Goal: Information Seeking & Learning: Learn about a topic

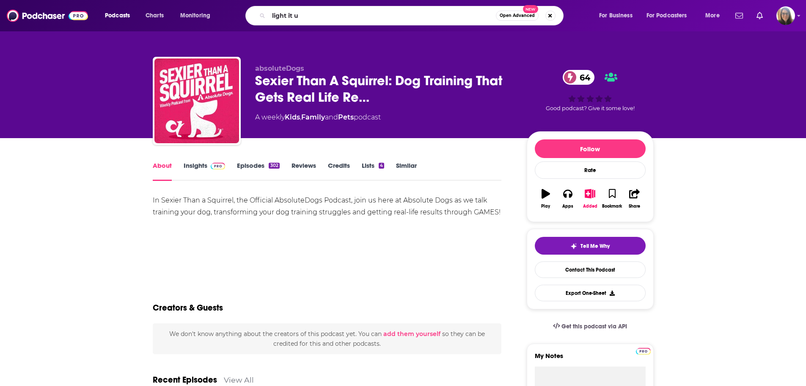
type input "light it up"
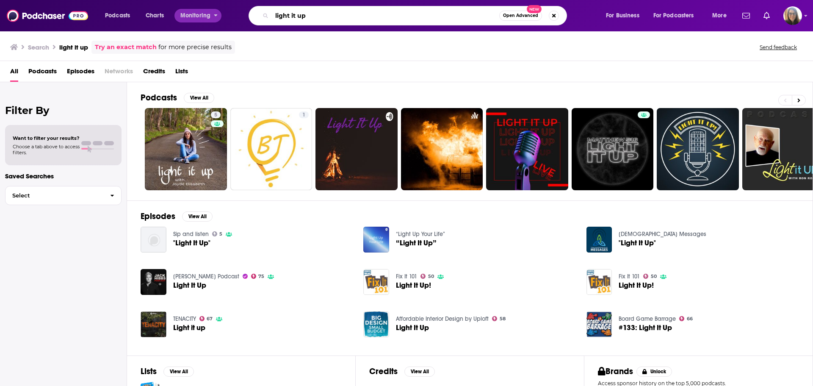
drag, startPoint x: 351, startPoint y: 19, endPoint x: 187, endPoint y: 18, distance: 163.4
click at [187, 18] on div "Podcasts Charts Monitoring light it up Open Advanced New For Business For Podca…" at bounding box center [416, 15] width 635 height 19
type input "[PERSON_NAME]"
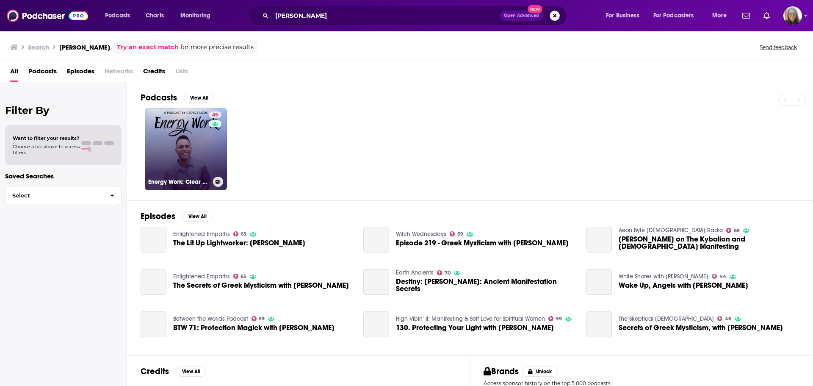
click at [179, 152] on link "45 Energy Work: Clear Your Blocks, Activate Your Power, Manifest Your Dream Life" at bounding box center [186, 149] width 82 height 82
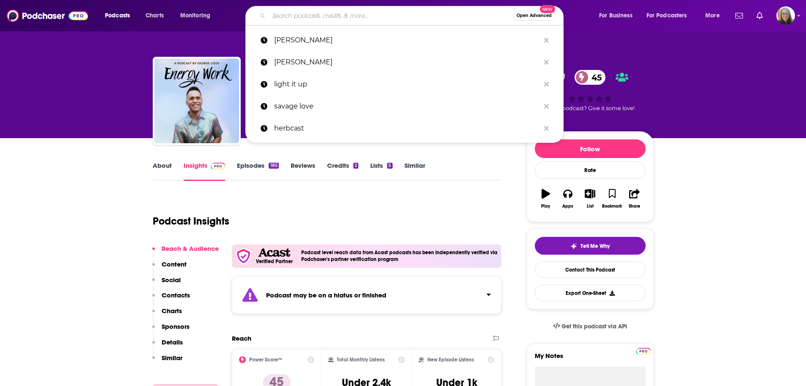
click at [313, 15] on input "Search podcasts, credits, & more..." at bounding box center [391, 16] width 244 height 14
paste input "he Lit Up Lightworker Podcast"
type input "he Lit Up Lightworker Podcast"
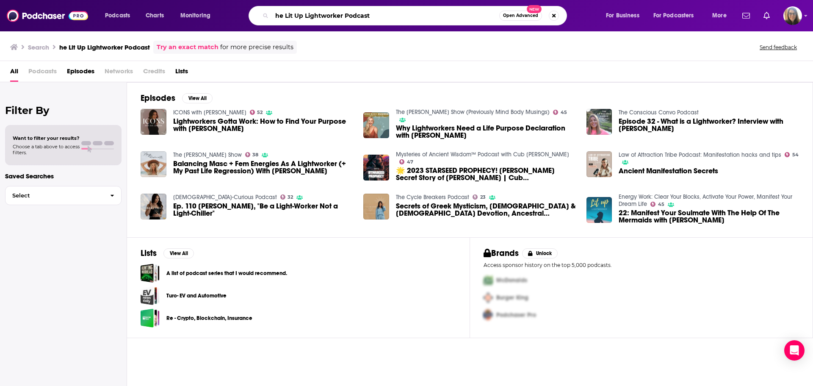
drag, startPoint x: 284, startPoint y: 11, endPoint x: 265, endPoint y: 14, distance: 19.2
click at [265, 14] on div "he Lit Up Lightworker Podcast Open Advanced New" at bounding box center [407, 15] width 318 height 19
type input "Lit Up Lightworker Podcast"
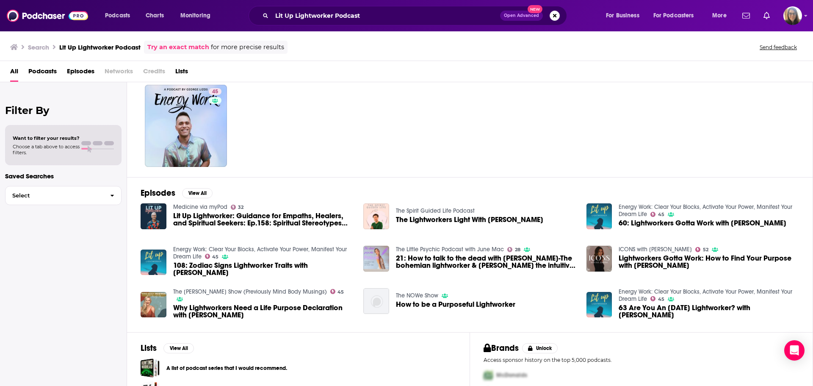
scroll to position [42, 0]
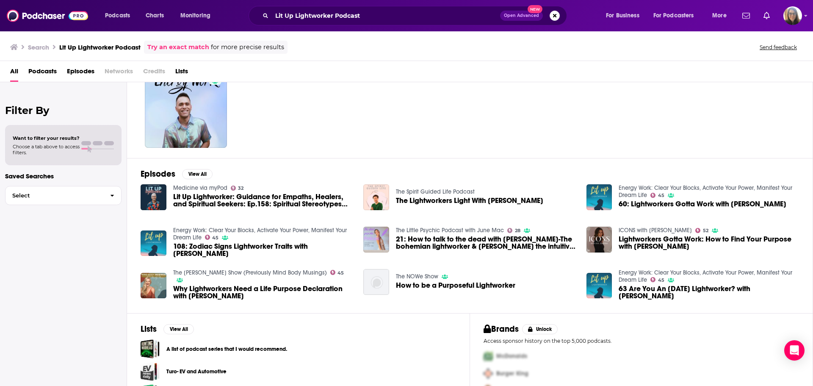
click at [193, 193] on span "Lit Up Lightworker: Guidance for Empaths, Healers, and Spiritual Seekers: Ep.15…" at bounding box center [263, 200] width 180 height 14
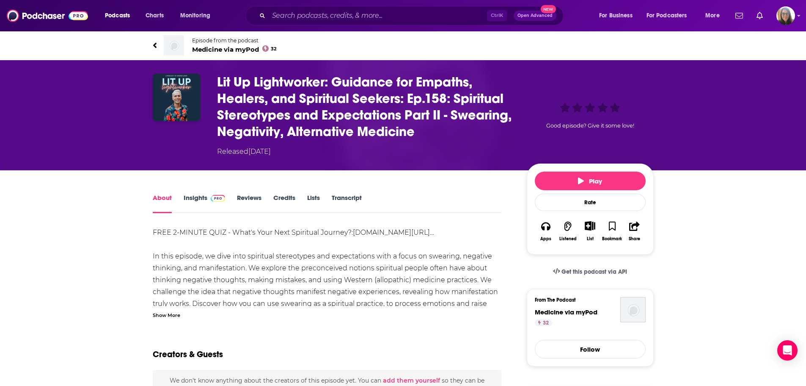
click at [196, 199] on link "Insights" at bounding box center [205, 202] width 42 height 19
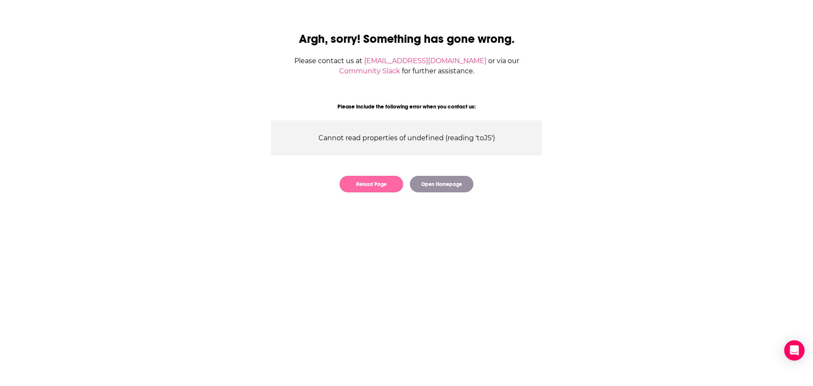
click at [364, 187] on button "Reload Page" at bounding box center [370, 184] width 63 height 17
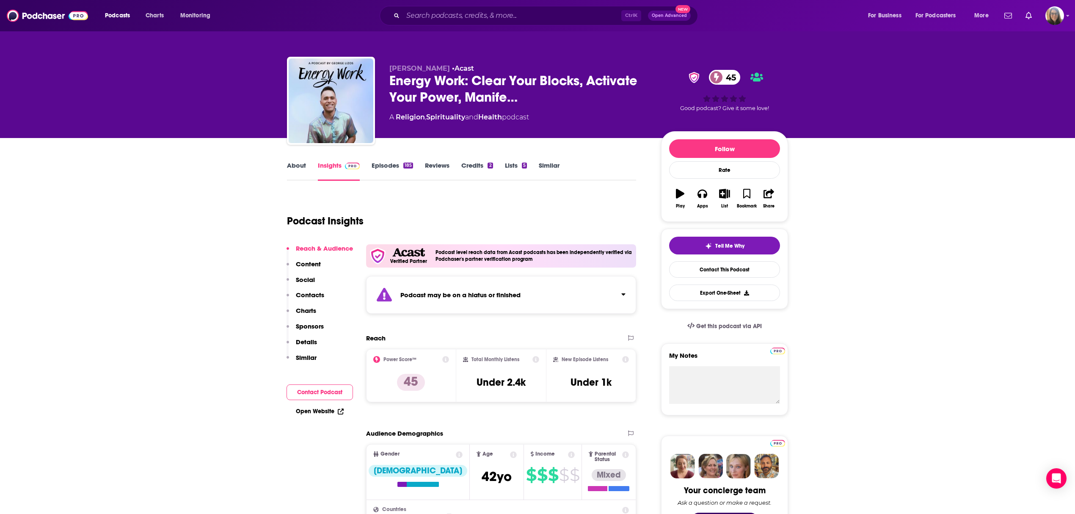
drag, startPoint x: 691, startPoint y: 2, endPoint x: 163, endPoint y: 160, distance: 551.0
